Goal: Task Accomplishment & Management: Manage account settings

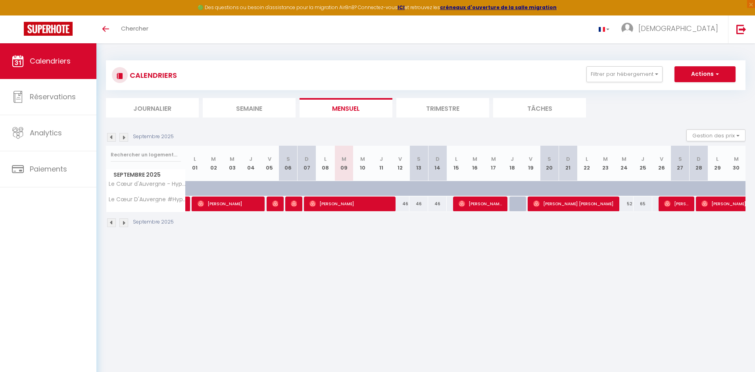
click at [112, 136] on img at bounding box center [111, 137] width 9 height 9
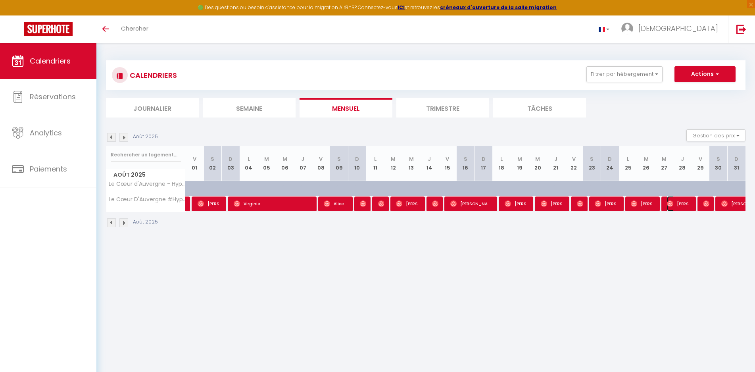
click at [684, 203] on span "[PERSON_NAME]" at bounding box center [679, 203] width 24 height 15
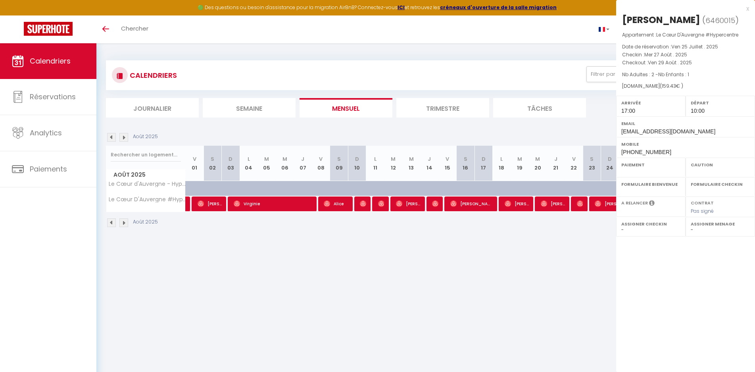
select select "OK"
select select "1"
select select "0"
select select "1"
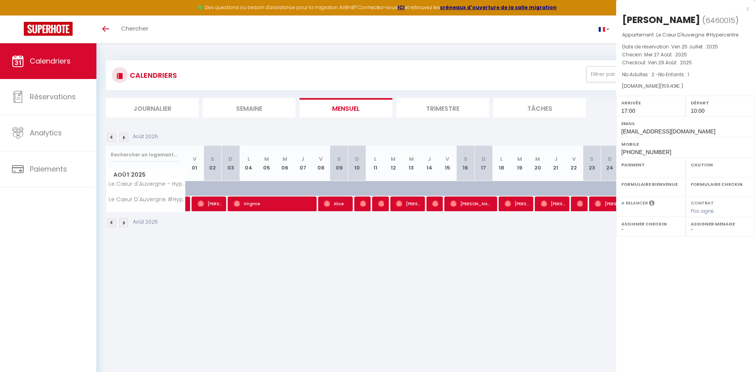
select select
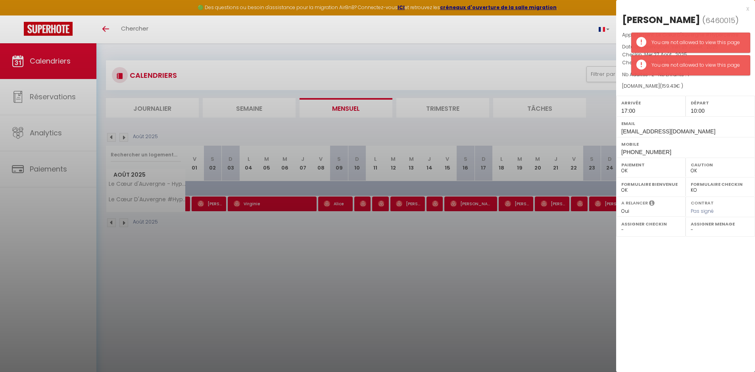
click at [485, 271] on div at bounding box center [377, 186] width 755 height 372
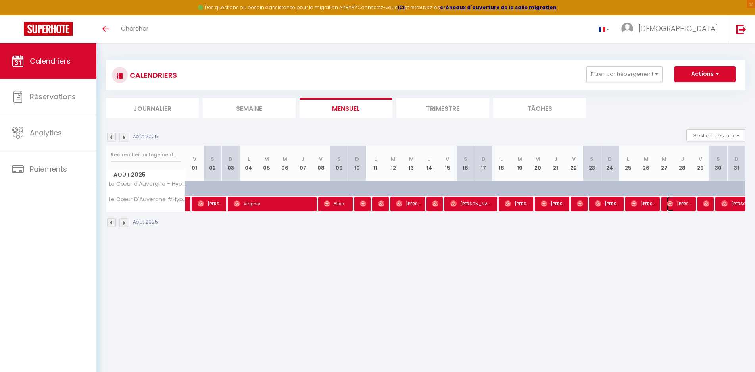
click at [677, 202] on span "[PERSON_NAME]" at bounding box center [679, 203] width 24 height 15
select select
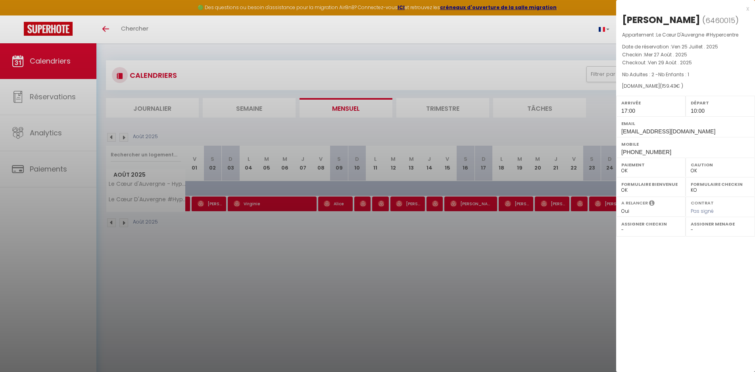
click at [553, 246] on div at bounding box center [377, 186] width 755 height 372
